Goal: Task Accomplishment & Management: Manage account settings

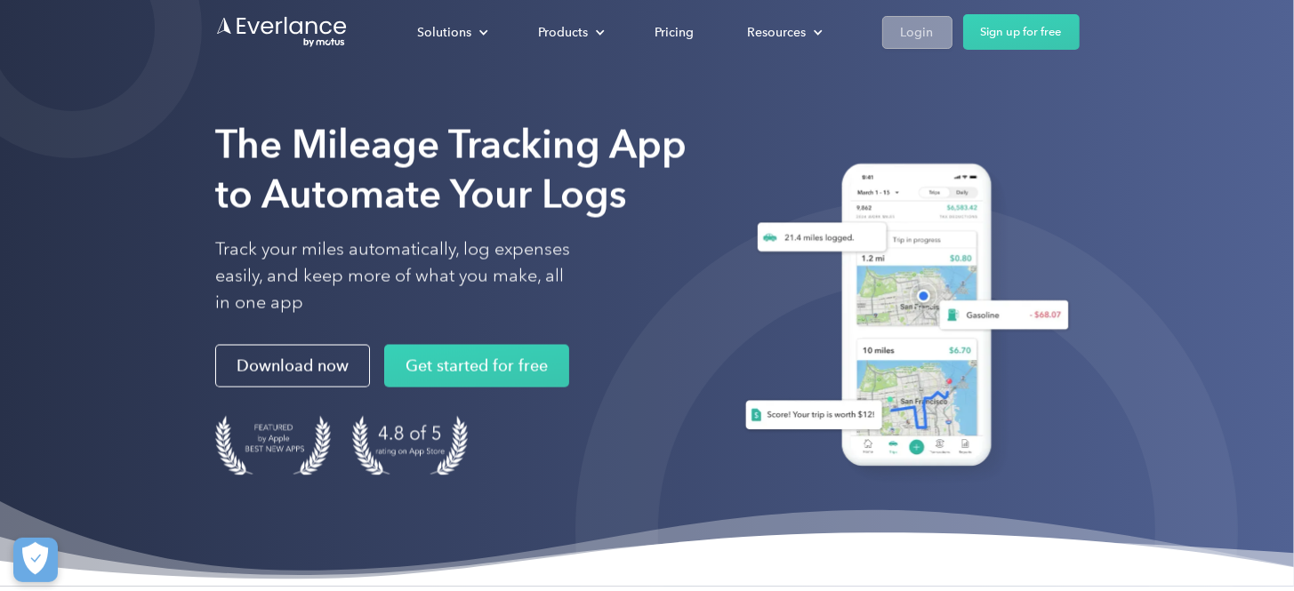
click at [911, 36] on div "Login" at bounding box center [917, 32] width 33 height 22
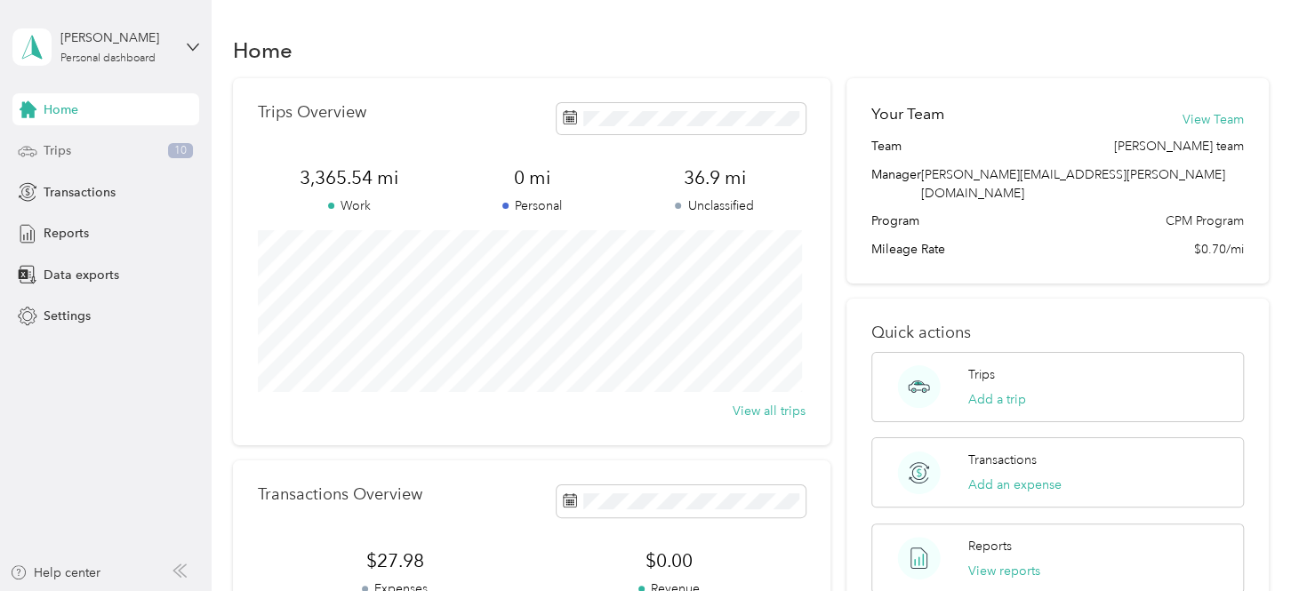
click at [76, 151] on div "Trips 10" at bounding box center [105, 151] width 187 height 32
